Goal: Ask a question: Seek information or help from site administrators or community

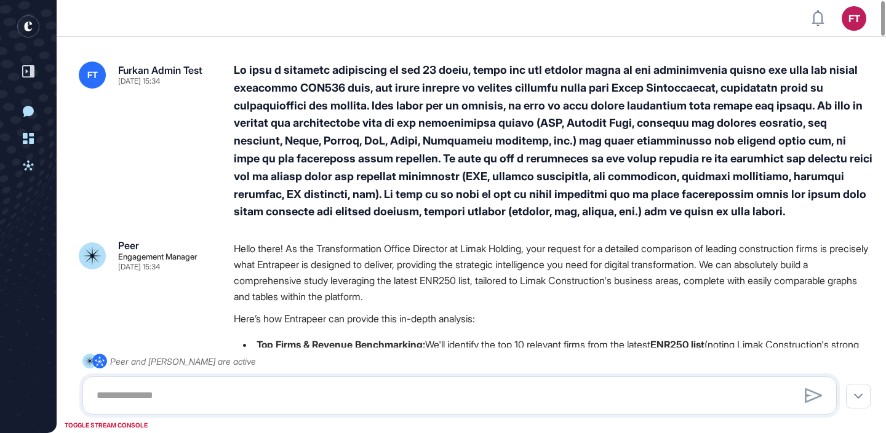
scroll to position [1, 1]
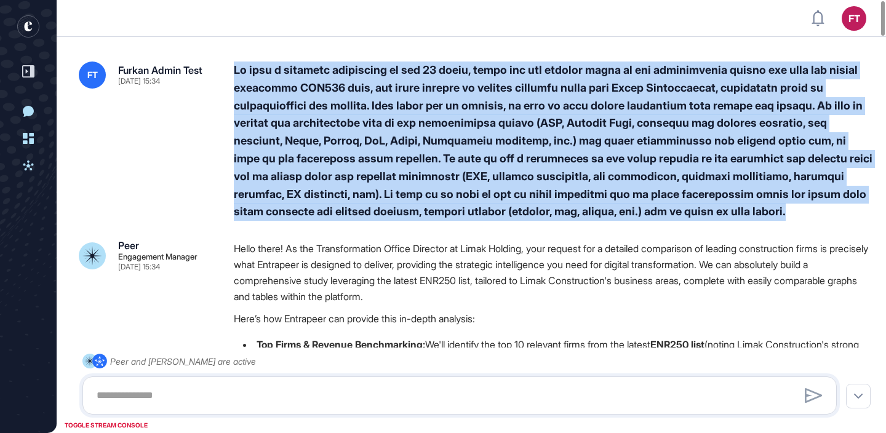
drag, startPoint x: 235, startPoint y: 70, endPoint x: 855, endPoint y: 224, distance: 639.5
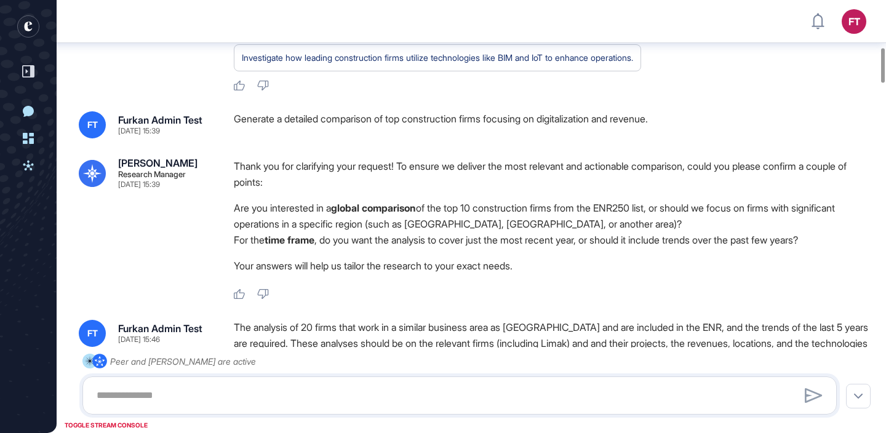
scroll to position [577, 0]
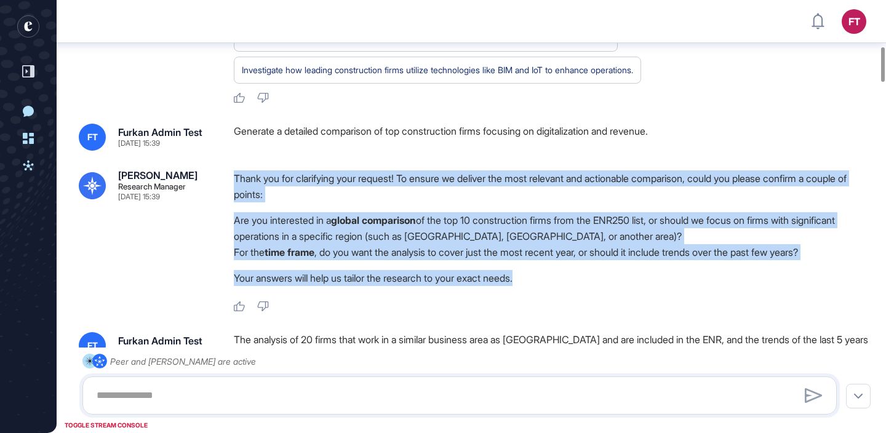
drag, startPoint x: 230, startPoint y: 174, endPoint x: 617, endPoint y: 272, distance: 399.4
click at [617, 272] on div "[PERSON_NAME] Research Manager [DATE] 15:39 Thank you for clarifying your reque…" at bounding box center [471, 242] width 785 height 142
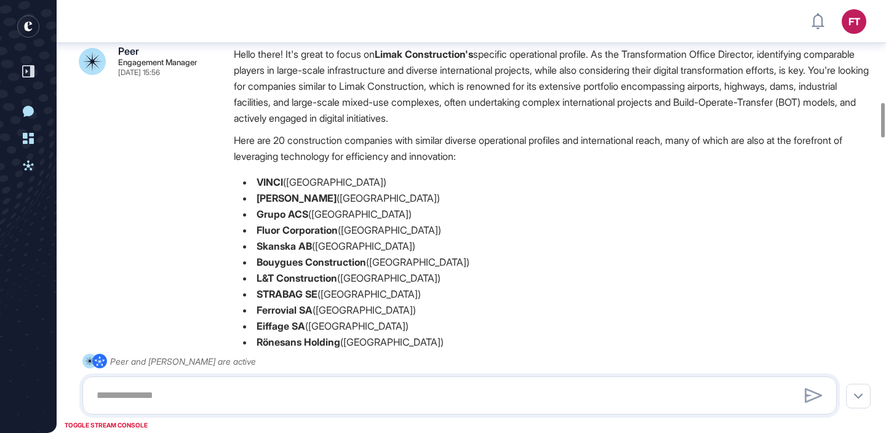
scroll to position [1181, 0]
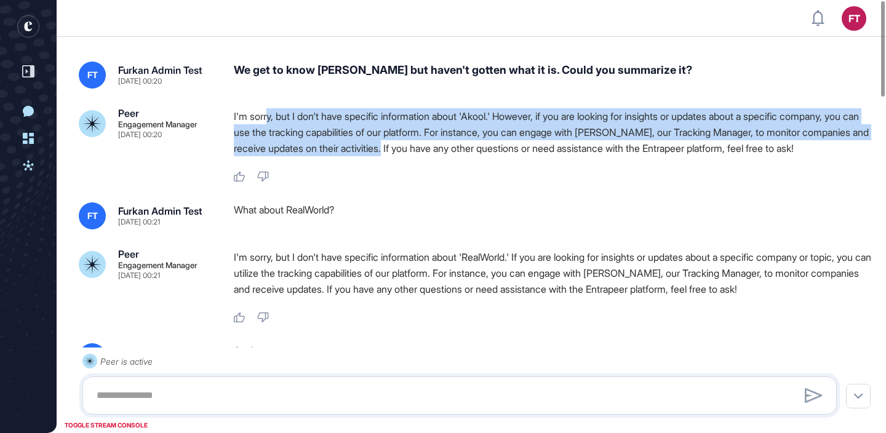
drag, startPoint x: 268, startPoint y: 116, endPoint x: 496, endPoint y: 147, distance: 229.9
click at [496, 147] on p "I'm sorry, but I don't have specific information about 'Akool.' However, if you…" at bounding box center [554, 132] width 640 height 48
click at [484, 156] on p "I'm sorry, but I don't have specific information about 'Akool.' However, if you…" at bounding box center [554, 132] width 640 height 48
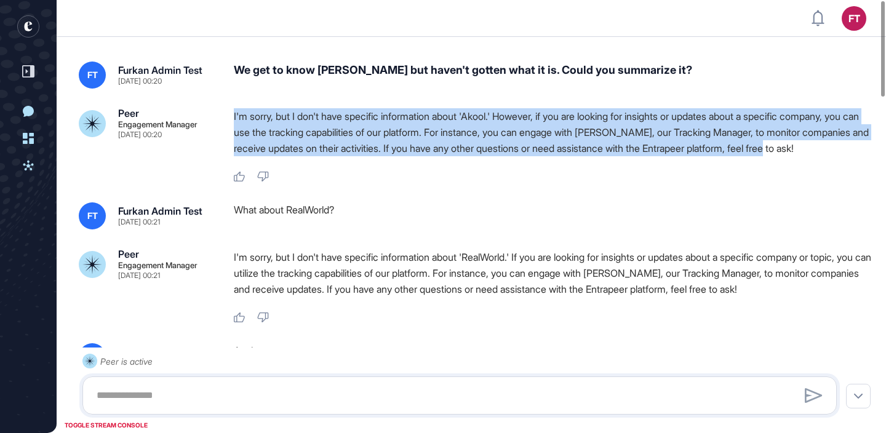
drag, startPoint x: 343, startPoint y: 168, endPoint x: 233, endPoint y: 120, distance: 120.2
click at [233, 120] on div "Peer Engagement Manager Sep 09, 2025 00:20 I'm sorry, but I don't have specific…" at bounding box center [471, 145] width 785 height 74
